Goal: Task Accomplishment & Management: Use online tool/utility

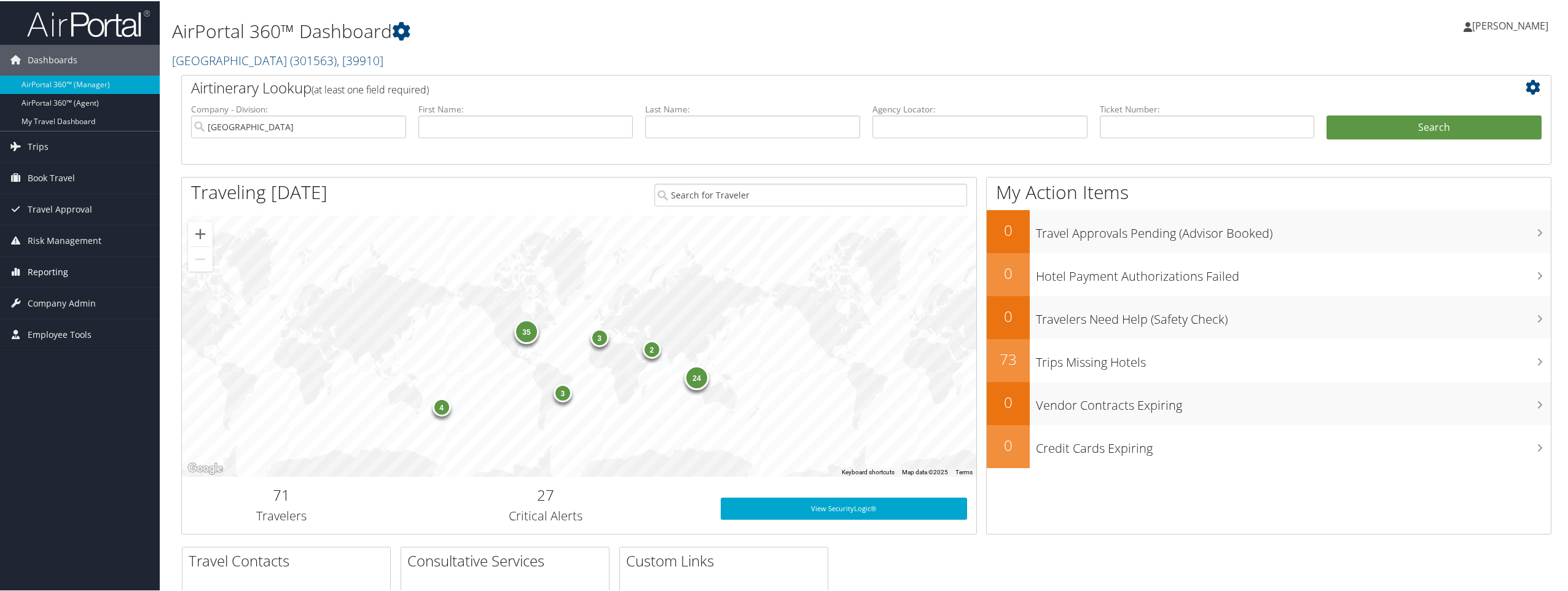
click at [48, 269] on span "Reporting" at bounding box center [48, 271] width 41 height 31
click at [52, 291] on link "Unused Tickets" at bounding box center [80, 296] width 160 height 19
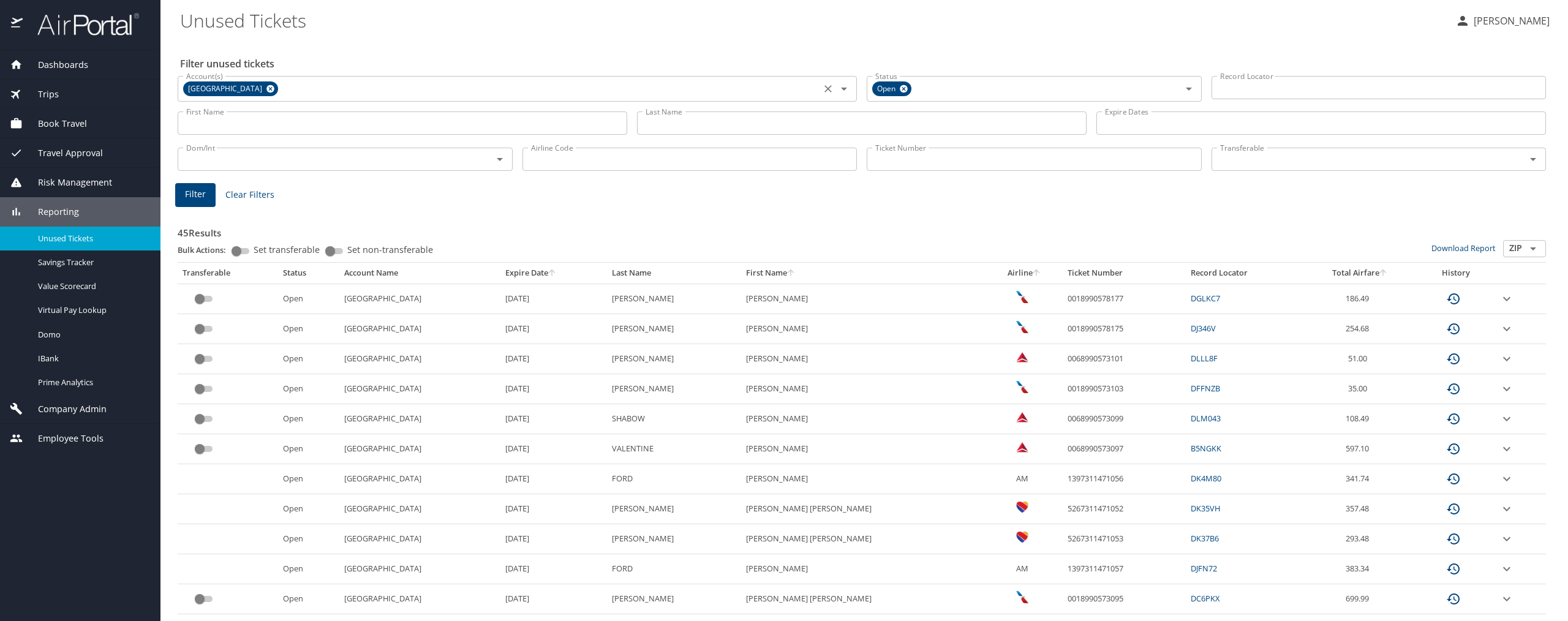
click at [266, 84] on icon at bounding box center [271, 88] width 9 height 13
click at [238, 84] on input "Account(s)" at bounding box center [499, 88] width 636 height 16
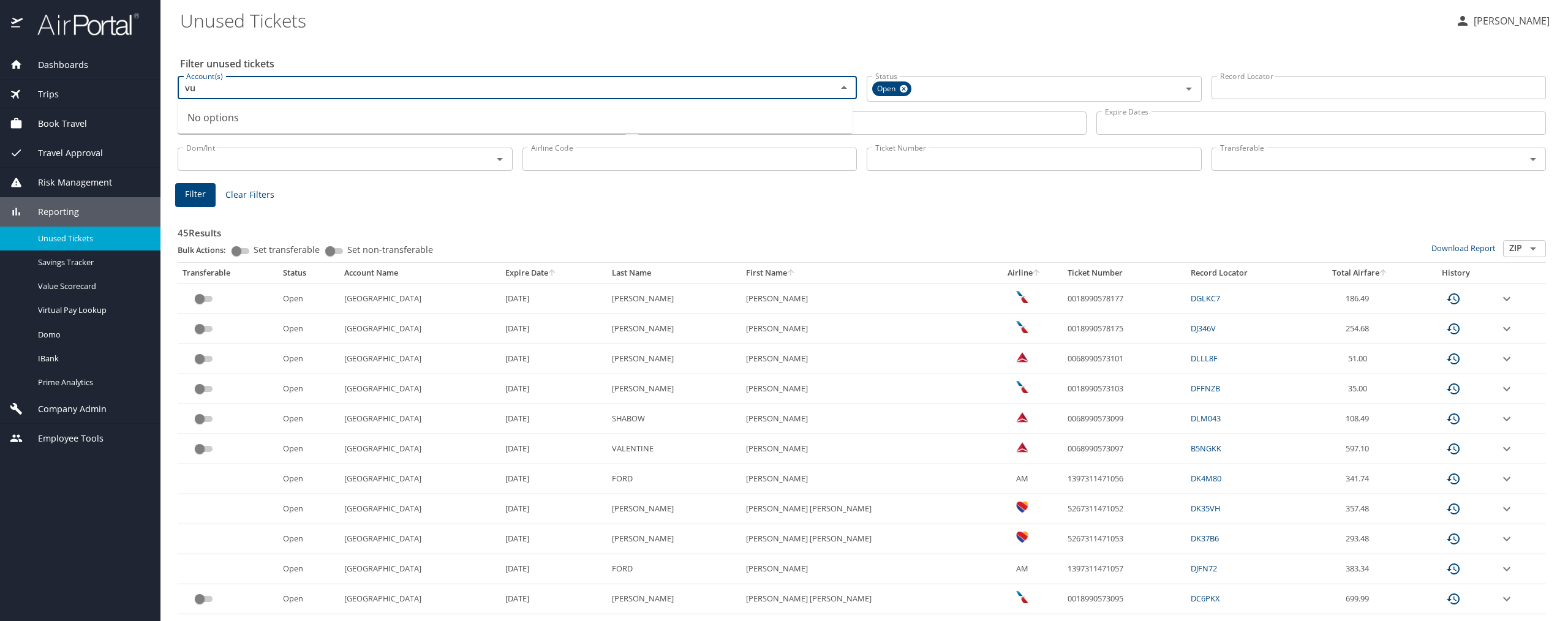
type input "v"
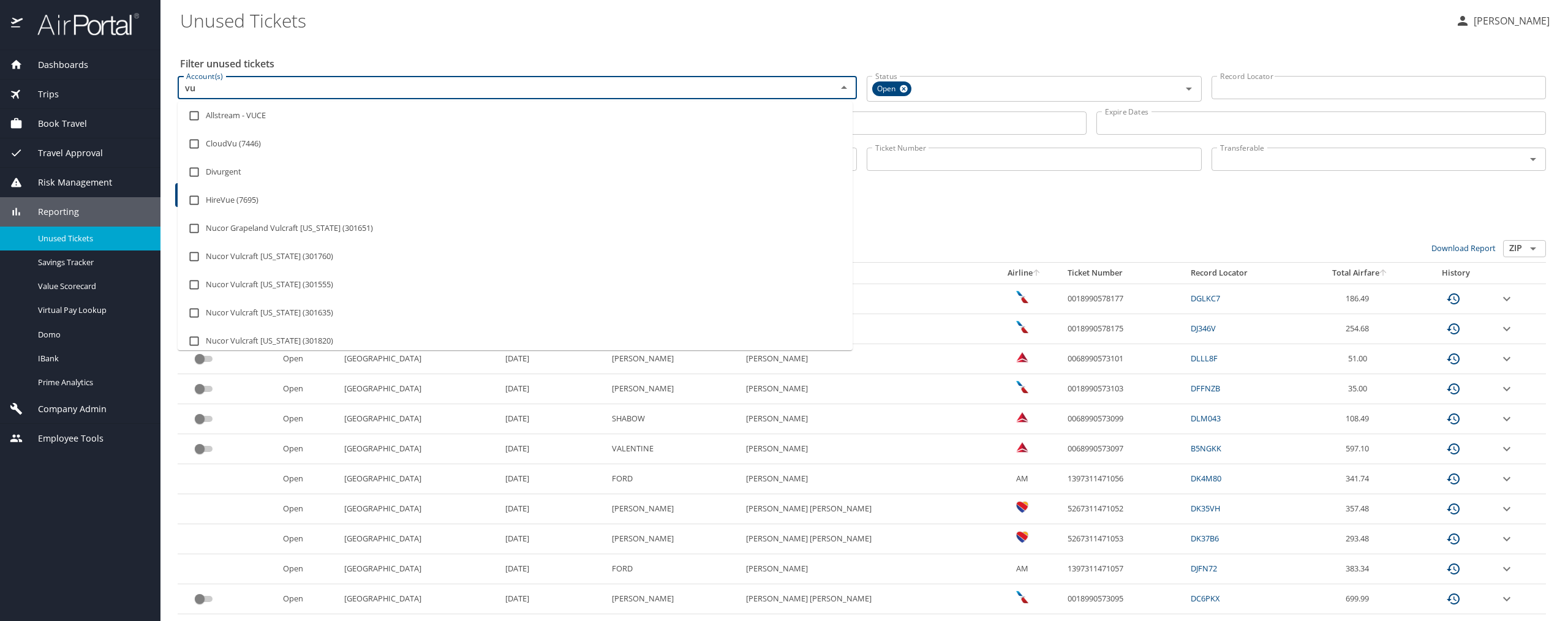
type input "vul"
drag, startPoint x: 193, startPoint y: 116, endPoint x: 518, endPoint y: 195, distance: 334.5
click at [193, 117] on input "checkbox" at bounding box center [194, 116] width 23 height 23
checkbox input "true"
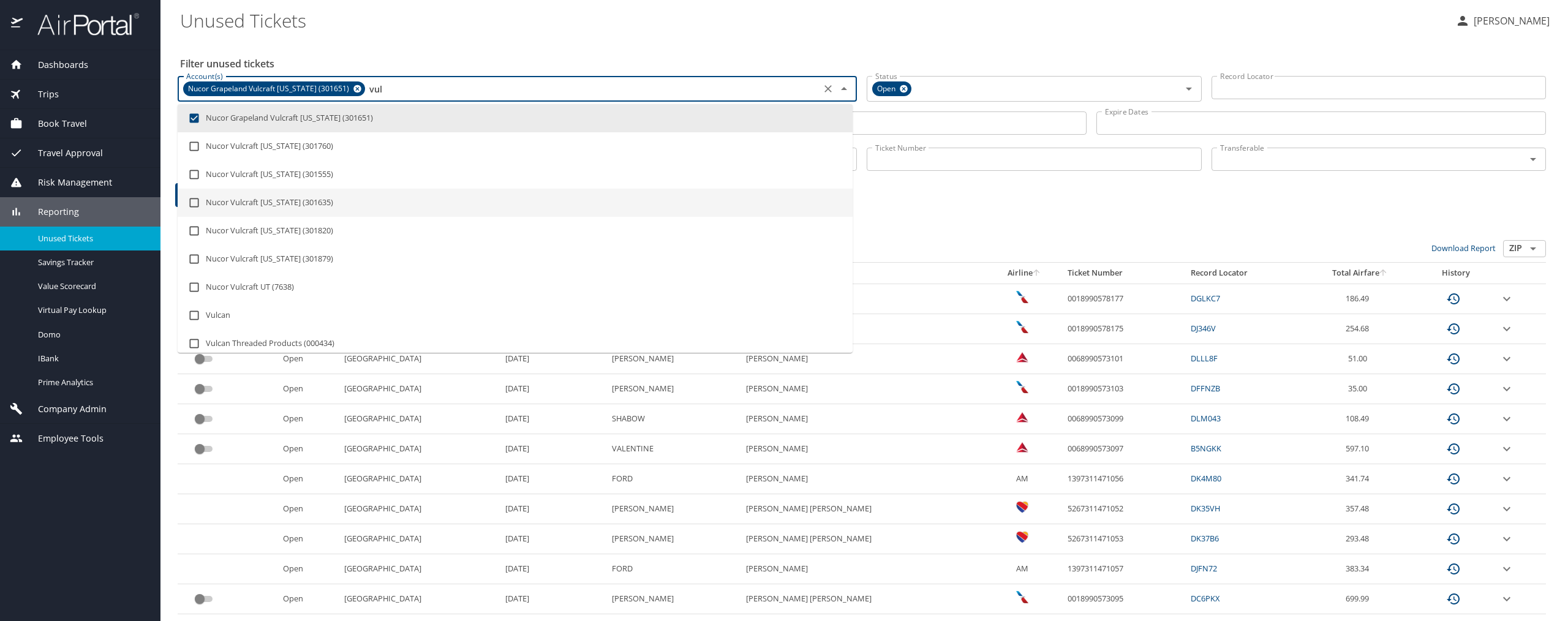
type input "vul"
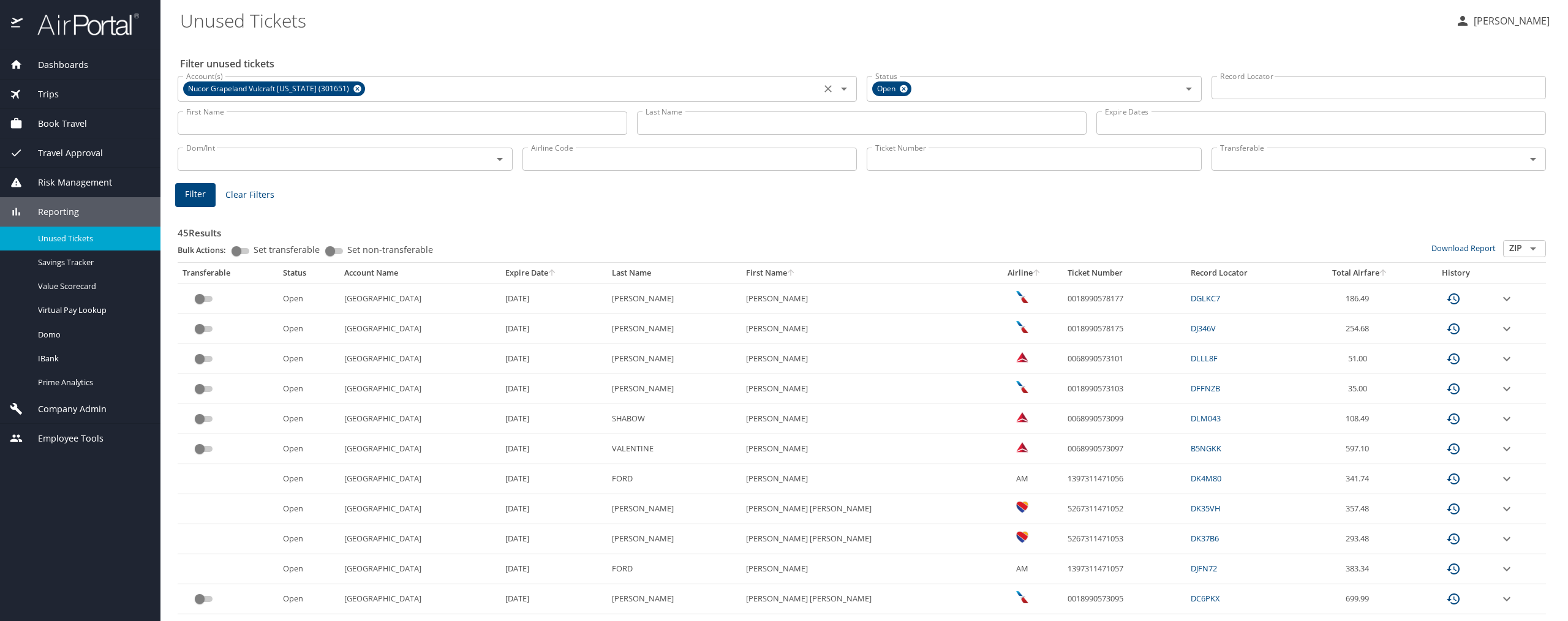
click at [576, 158] on input "Airline Code" at bounding box center [690, 159] width 335 height 23
type input "AA"
click at [1182, 91] on icon "Open" at bounding box center [1189, 88] width 15 height 15
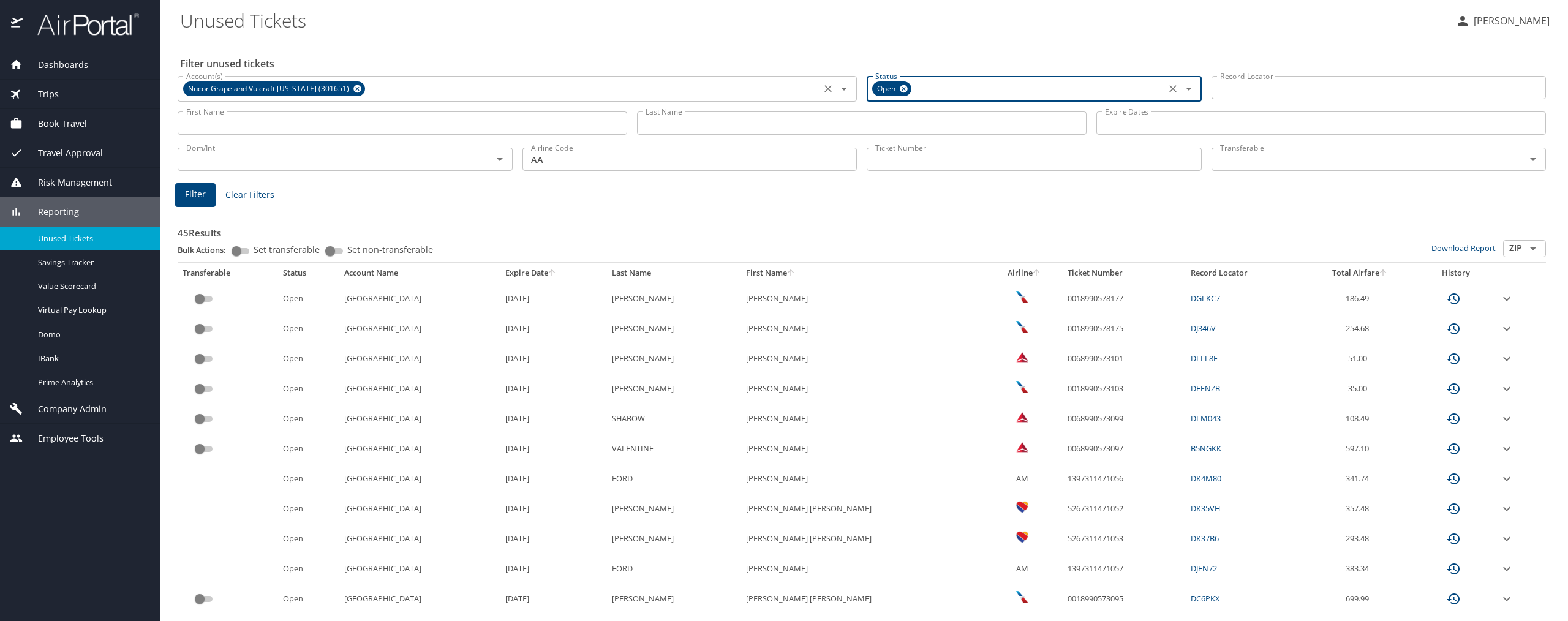
click at [1182, 91] on icon "Open" at bounding box center [1189, 88] width 15 height 15
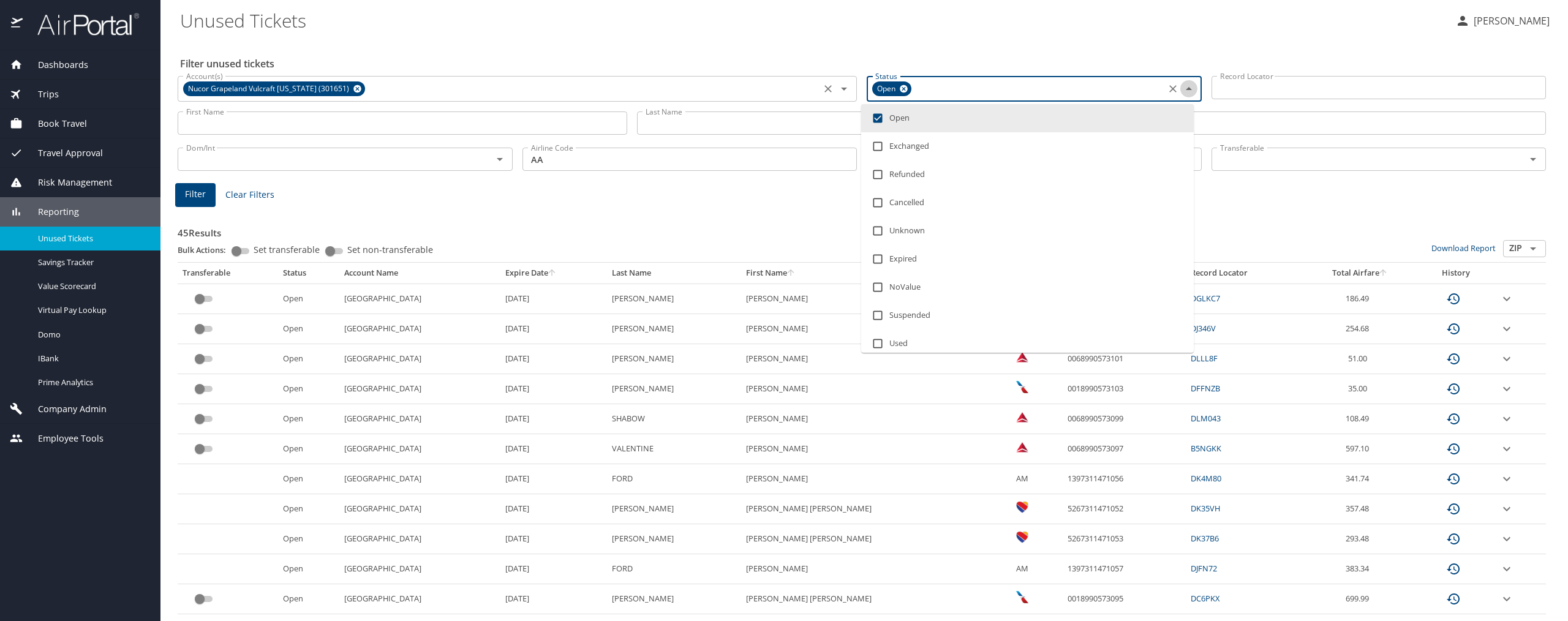
click at [1182, 91] on icon "Close" at bounding box center [1189, 88] width 15 height 15
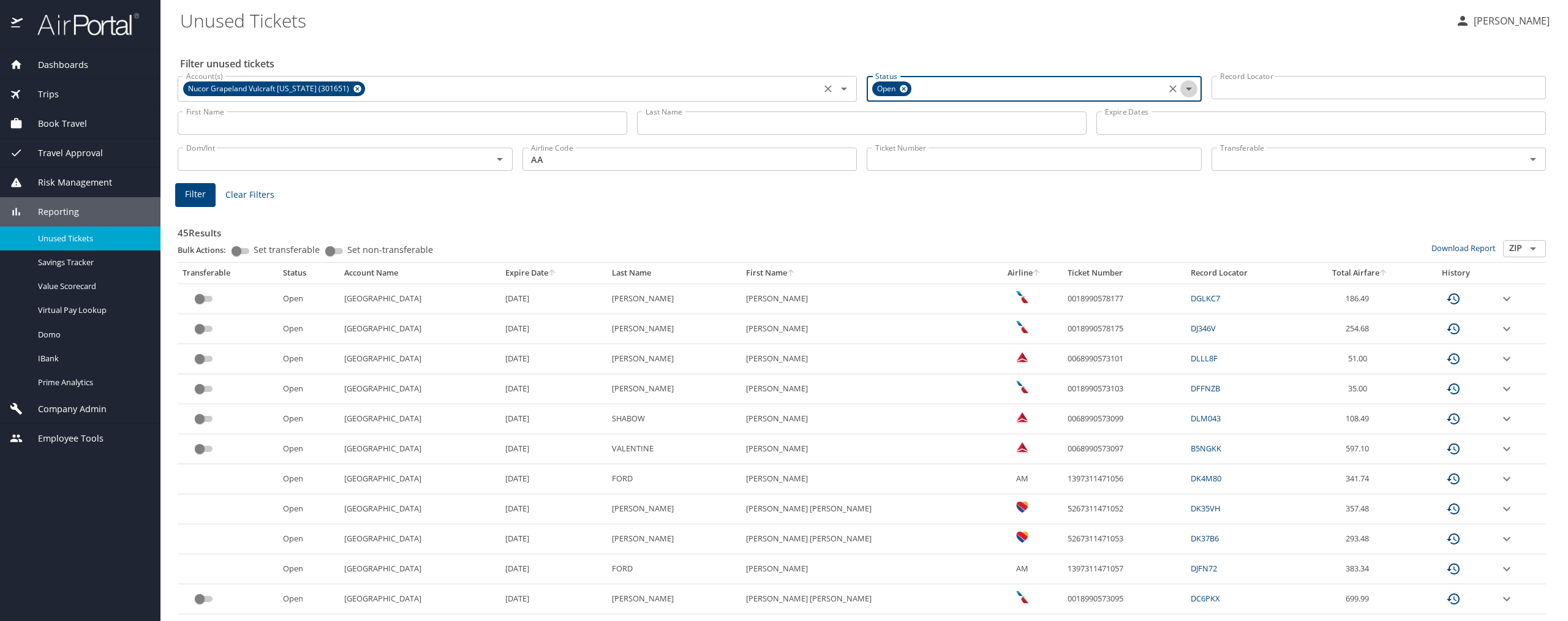
click at [1182, 91] on icon "Open" at bounding box center [1189, 88] width 15 height 15
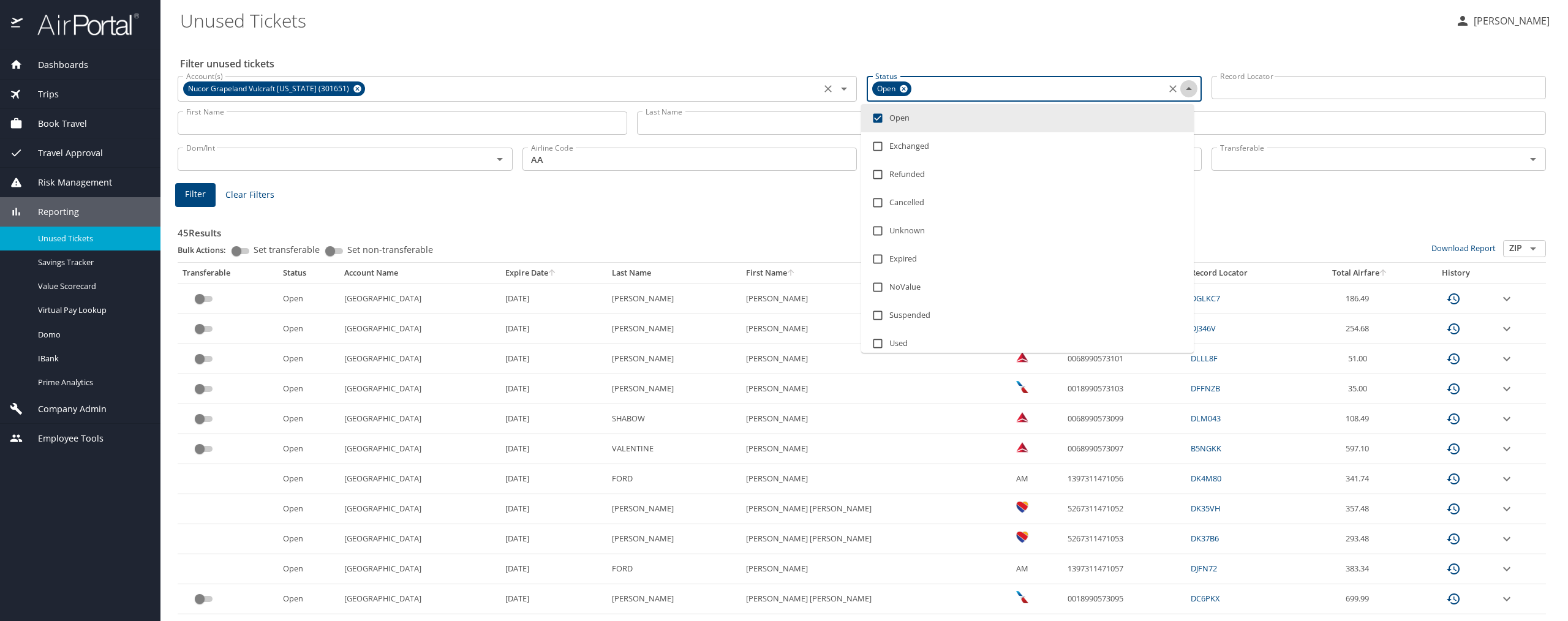
click at [1182, 91] on icon "Close" at bounding box center [1189, 88] width 15 height 15
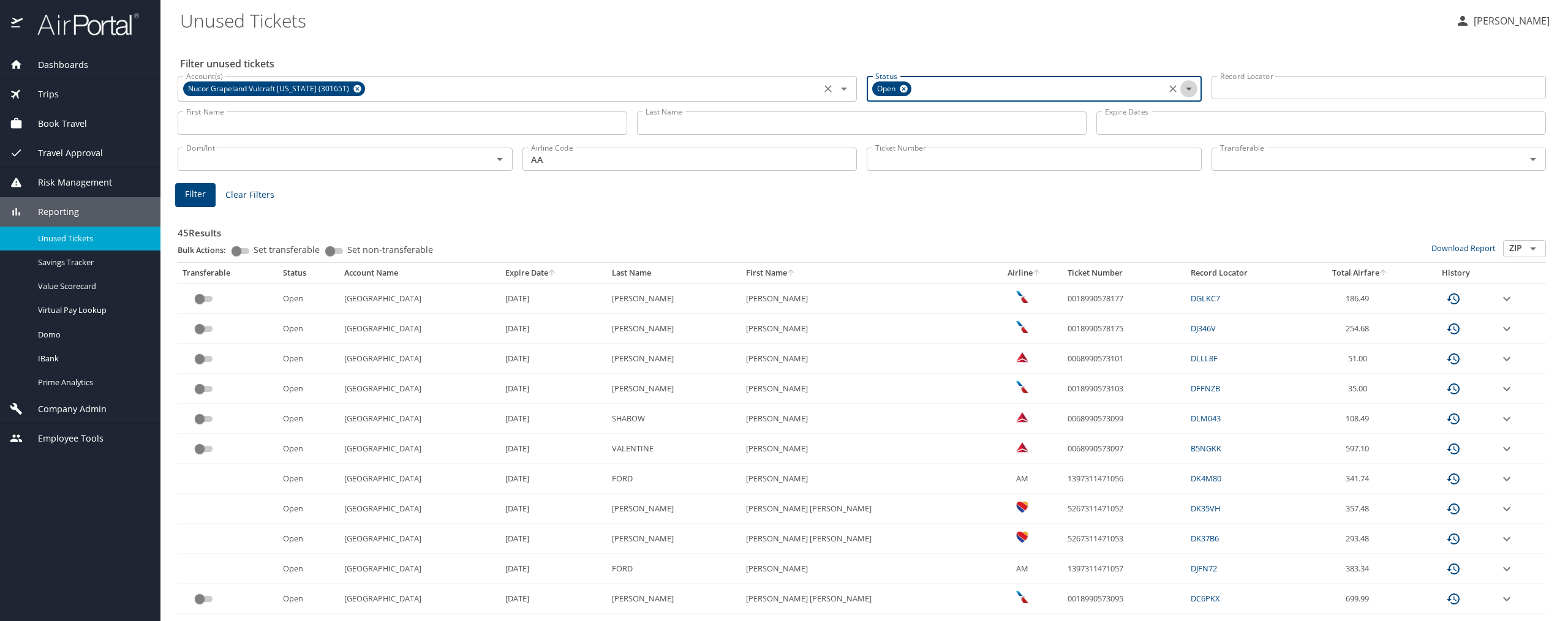
click at [1182, 91] on icon "Open" at bounding box center [1189, 88] width 15 height 15
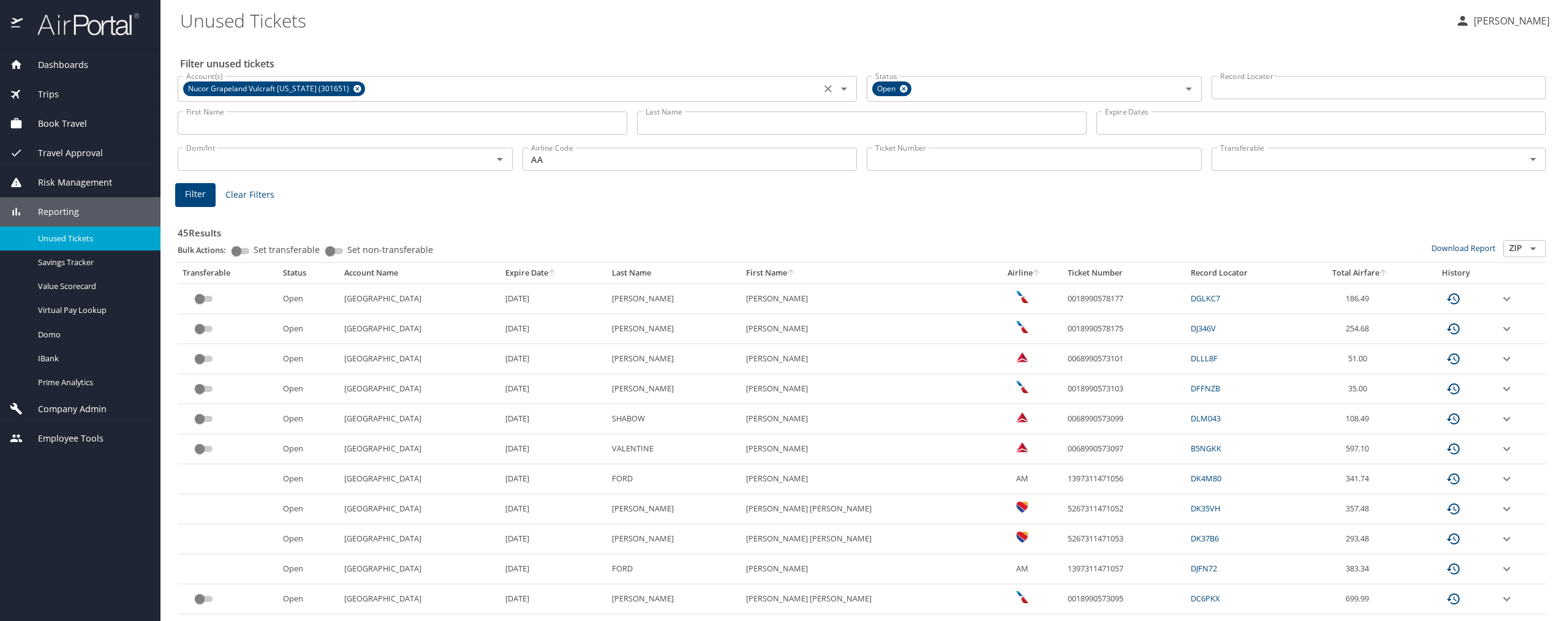
click at [186, 196] on span "Filter" at bounding box center [195, 194] width 21 height 15
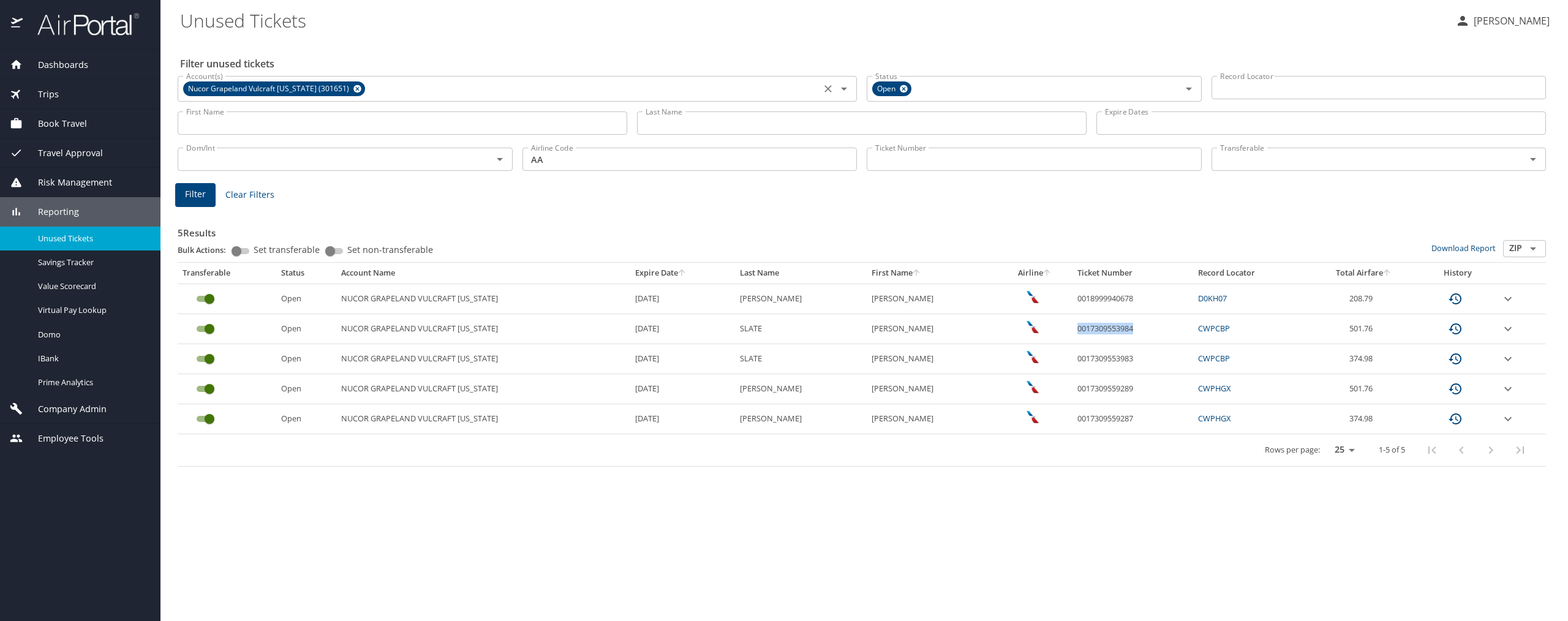
drag, startPoint x: 1111, startPoint y: 329, endPoint x: 1046, endPoint y: 334, distance: 65.2
click at [1073, 334] on td "0017309553984" at bounding box center [1133, 329] width 120 height 30
copy td "0017309553984"
